Goal: Task Accomplishment & Management: Use online tool/utility

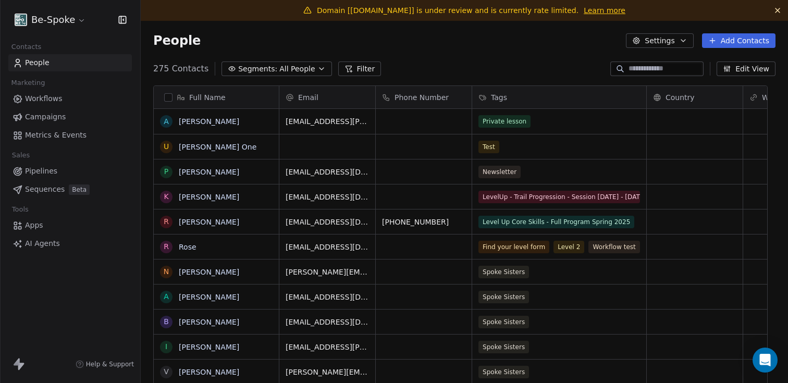
scroll to position [329, 631]
click at [44, 113] on span "Campaigns" at bounding box center [45, 116] width 41 height 11
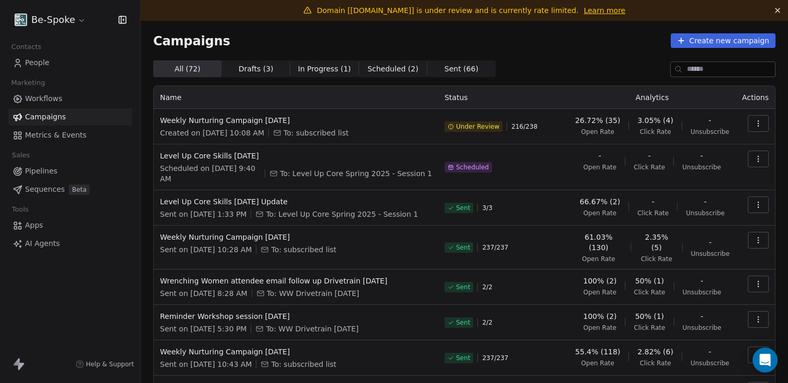
click at [34, 99] on span "Workflows" at bounding box center [44, 98] width 38 height 11
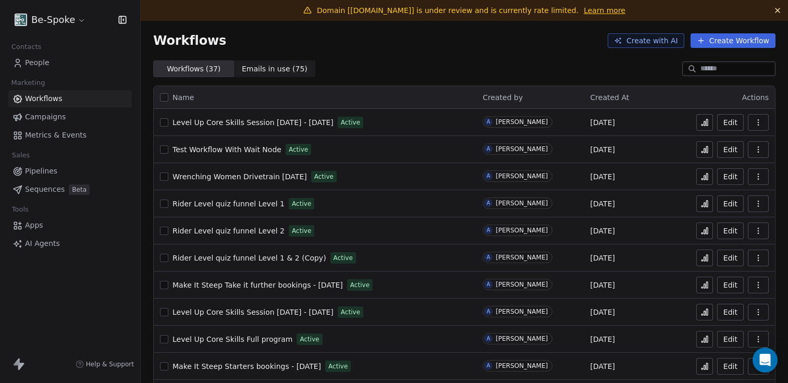
click at [726, 43] on button "Create Workflow" at bounding box center [732, 40] width 85 height 15
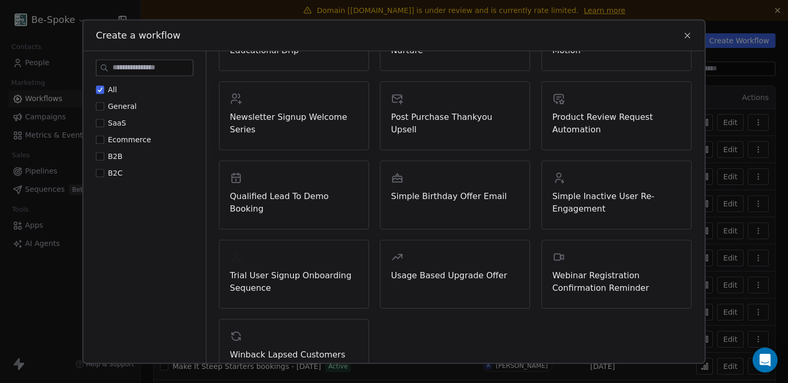
scroll to position [343, 0]
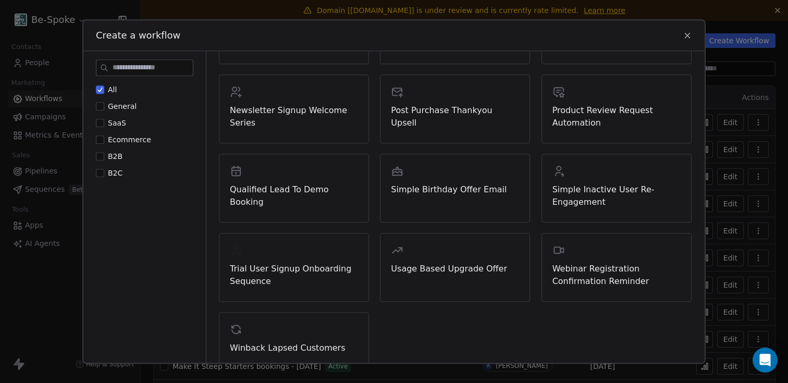
click at [579, 191] on span "Simple Inactive User Re-Engagement" at bounding box center [616, 195] width 128 height 25
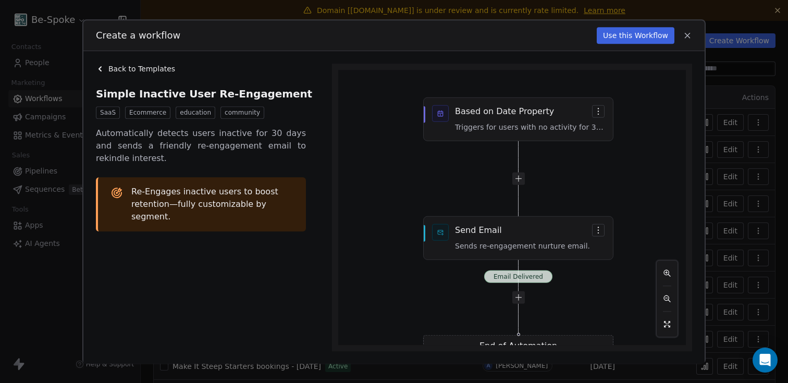
click at [635, 34] on button "Use this Workflow" at bounding box center [635, 35] width 78 height 17
